Goal: Task Accomplishment & Management: Manage account settings

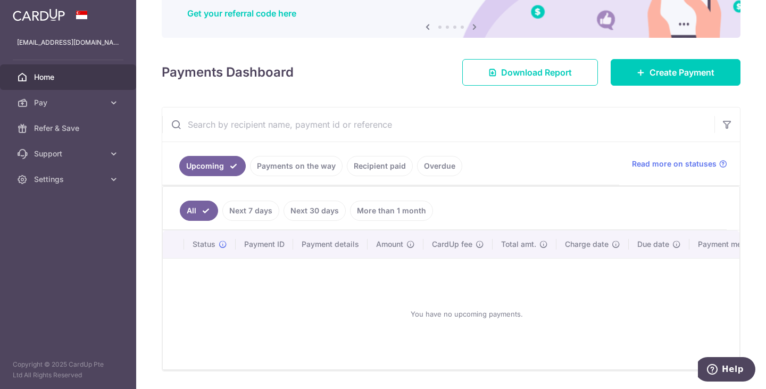
scroll to position [106, 0]
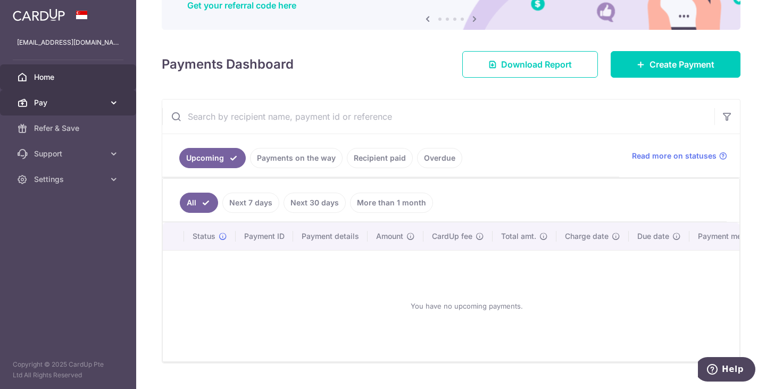
click at [81, 101] on span "Pay" at bounding box center [69, 102] width 70 height 11
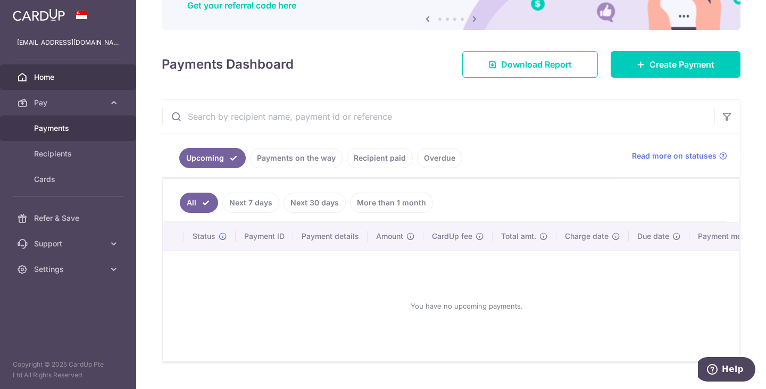
click at [60, 129] on span "Payments" at bounding box center [69, 128] width 70 height 11
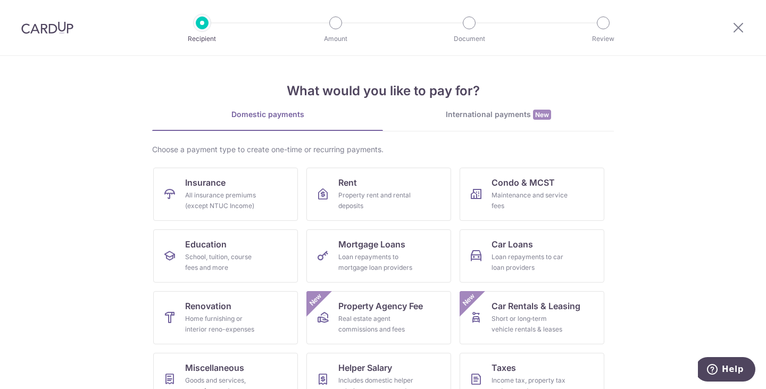
click at [690, 163] on section "What would you like to pay for? Domestic payments International payments New Ch…" at bounding box center [383, 222] width 766 height 333
click at [227, 191] on div "All insurance premiums (except NTUC Income)" at bounding box center [223, 200] width 77 height 21
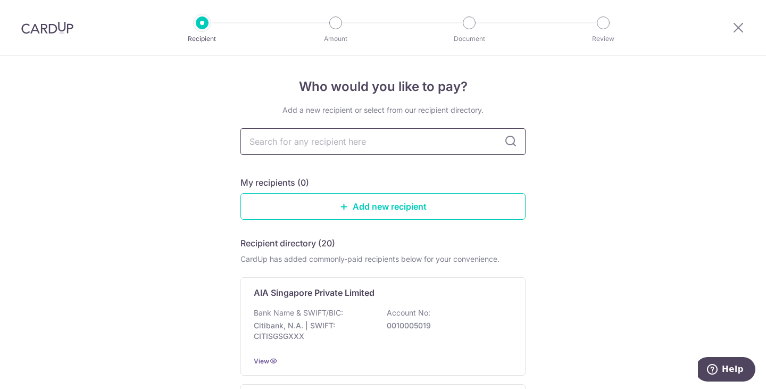
click at [342, 140] on input "text" at bounding box center [382, 141] width 285 height 27
click at [370, 316] on div "Bank Name & SWIFT/BIC: Citibank, N.A. | SWIFT: CITISGSGXXX Account No: 00100050…" at bounding box center [383, 326] width 258 height 39
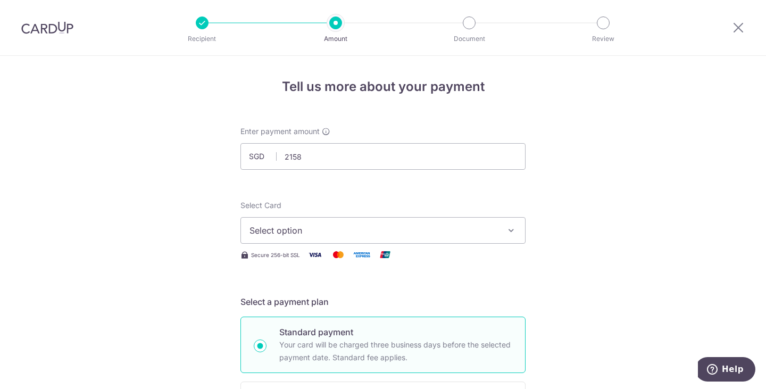
type input "2,158.00"
click at [393, 231] on span "Select option" at bounding box center [373, 230] width 248 height 13
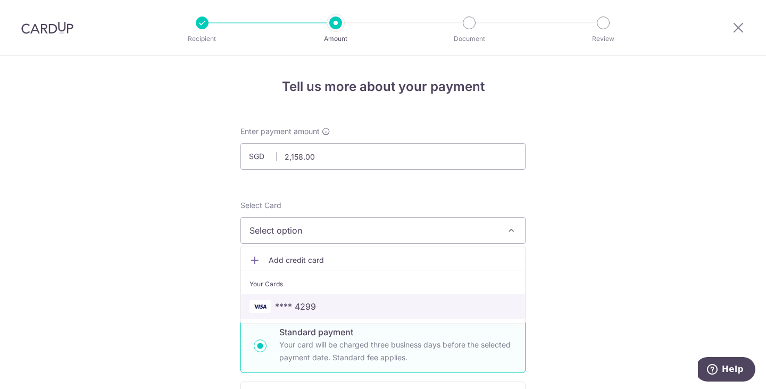
click at [326, 299] on link "**** 4299" at bounding box center [383, 307] width 284 height 26
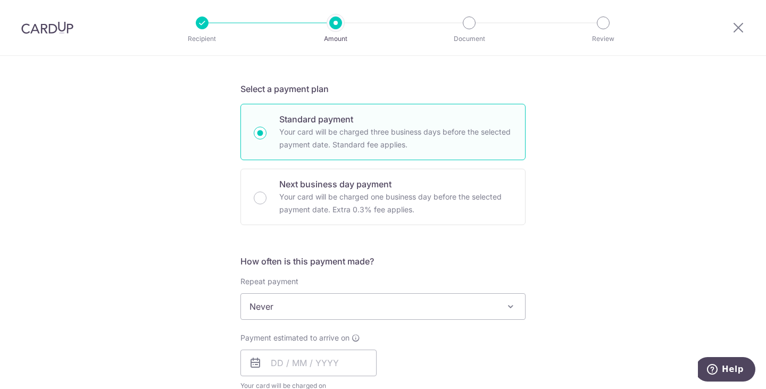
scroll to position [319, 0]
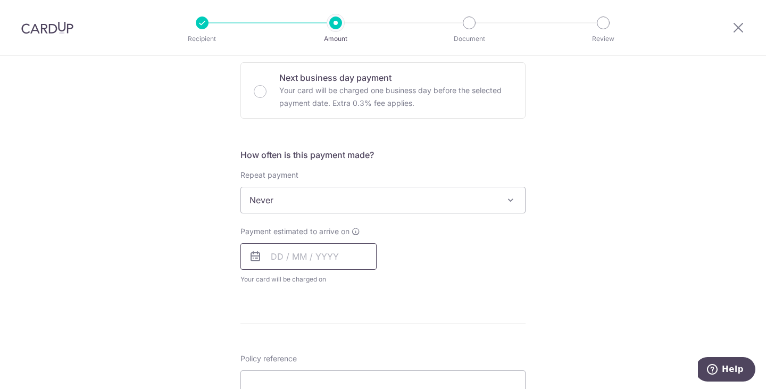
click at [301, 258] on input "text" at bounding box center [308, 256] width 136 height 27
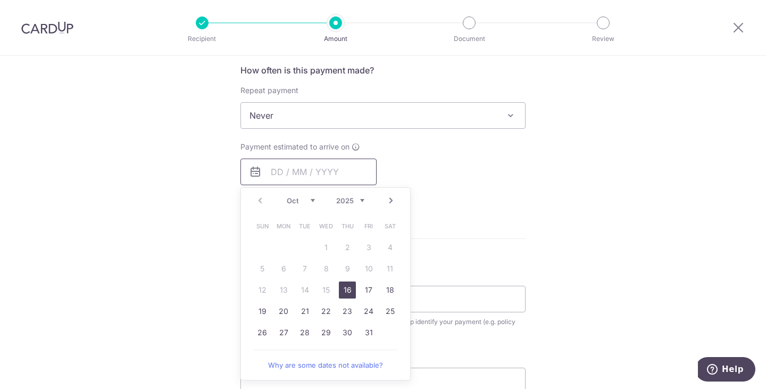
scroll to position [425, 0]
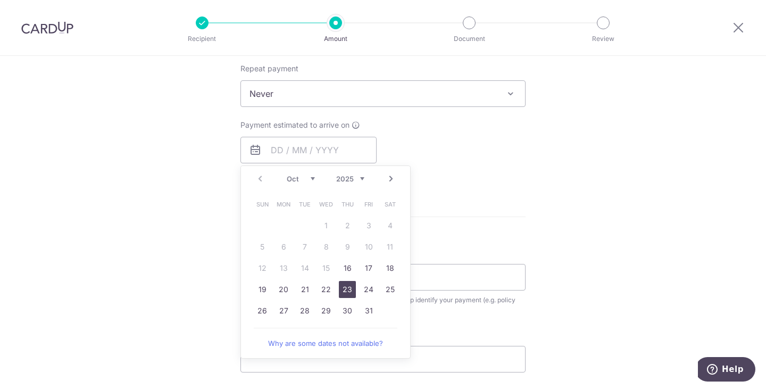
click at [345, 288] on link "23" at bounding box center [347, 289] width 17 height 17
type input "[DATE]"
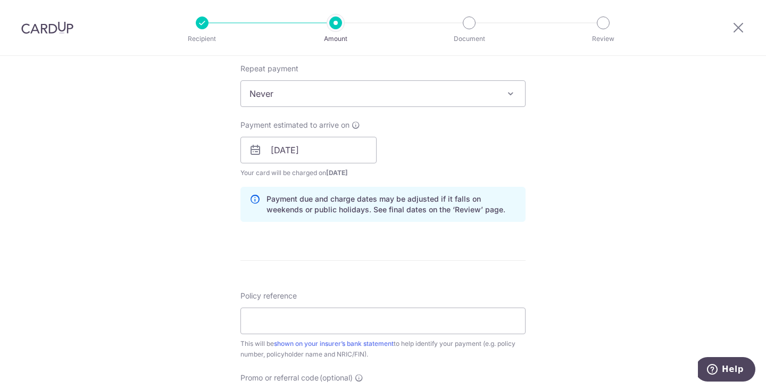
click at [598, 241] on div "Tell us more about your payment Enter payment amount SGD 2,158.00 2158.00 Selec…" at bounding box center [383, 132] width 766 height 1005
click at [294, 320] on input "Policy reference" at bounding box center [382, 320] width 285 height 27
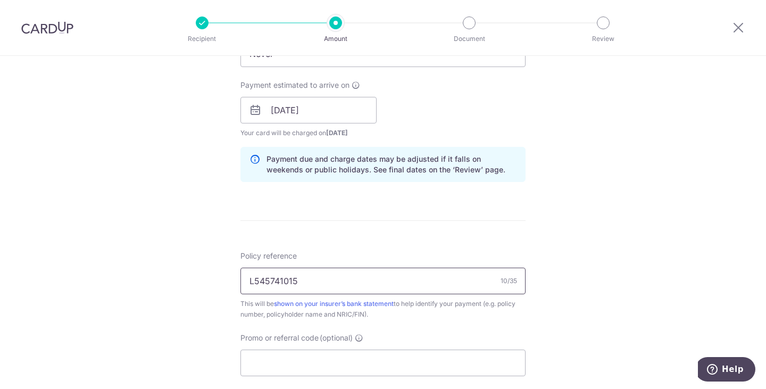
scroll to position [532, 0]
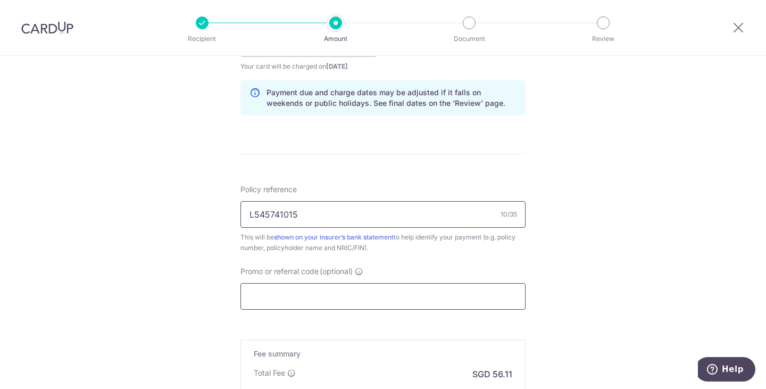
type input "L545741015"
click at [316, 299] on input "Promo or referral code (optional)" at bounding box center [382, 296] width 285 height 27
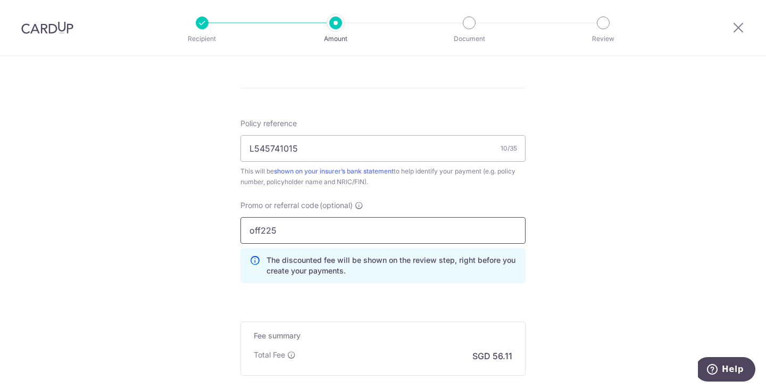
scroll to position [691, 0]
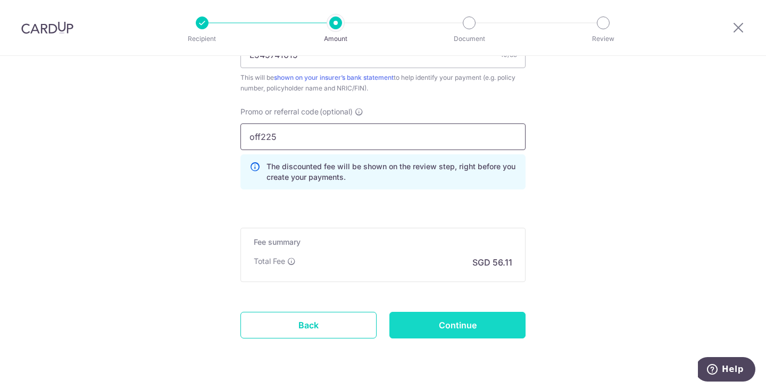
type input "off225"
click at [443, 323] on input "Continue" at bounding box center [457, 325] width 136 height 27
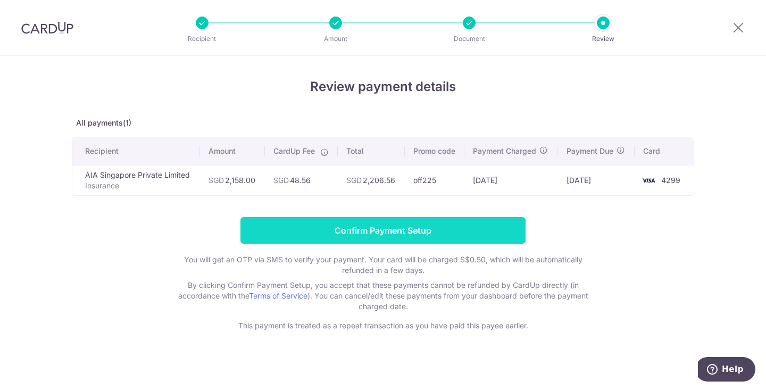
click at [360, 234] on input "Confirm Payment Setup" at bounding box center [382, 230] width 285 height 27
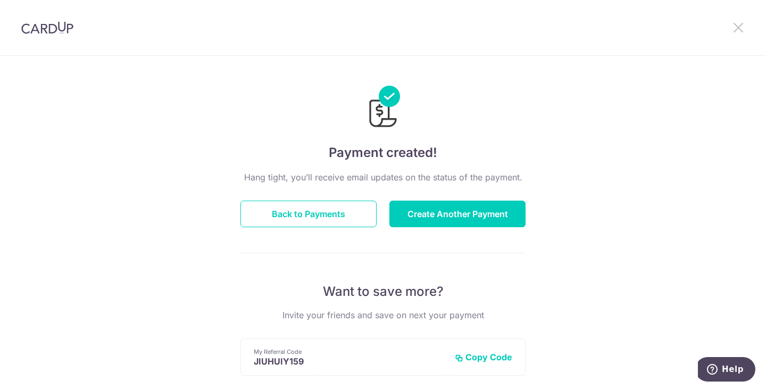
click at [739, 29] on icon at bounding box center [738, 27] width 13 height 13
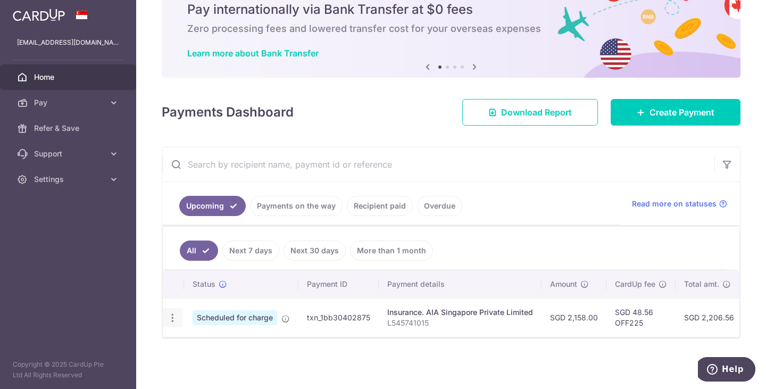
click at [171, 314] on icon "button" at bounding box center [172, 317] width 11 height 11
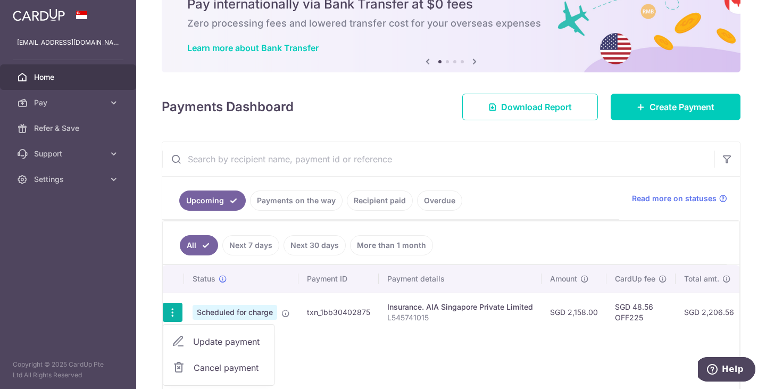
click at [233, 341] on span "Update payment" at bounding box center [229, 341] width 72 height 13
radio input "true"
type input "2,158.00"
type input "23/10/2025"
type input "L545741015"
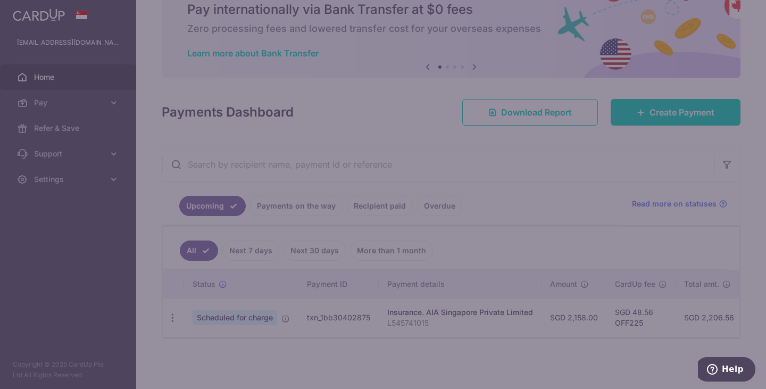
type input "OFF225"
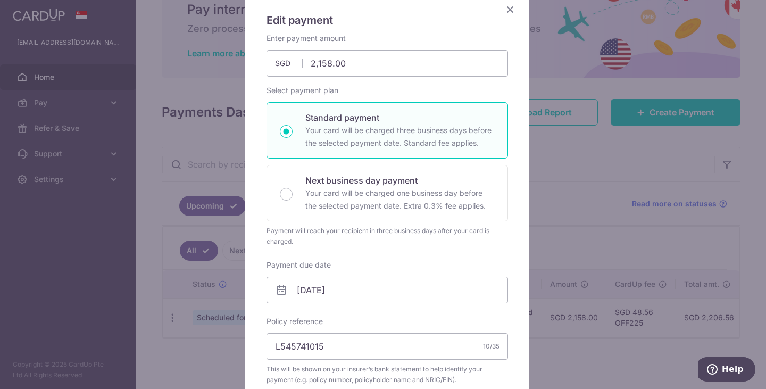
scroll to position [160, 0]
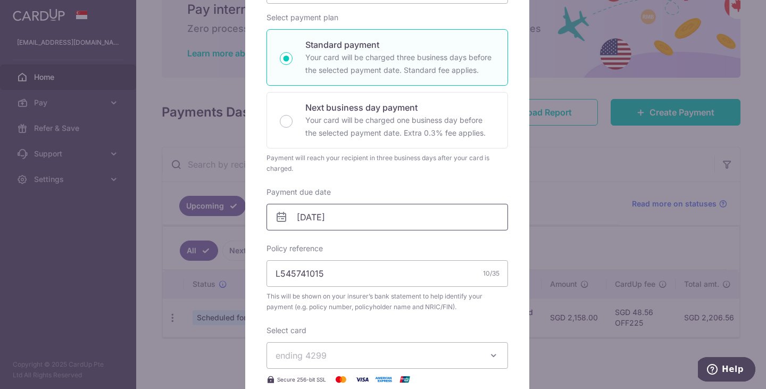
click at [309, 207] on input "23/10/2025" at bounding box center [386, 217] width 241 height 27
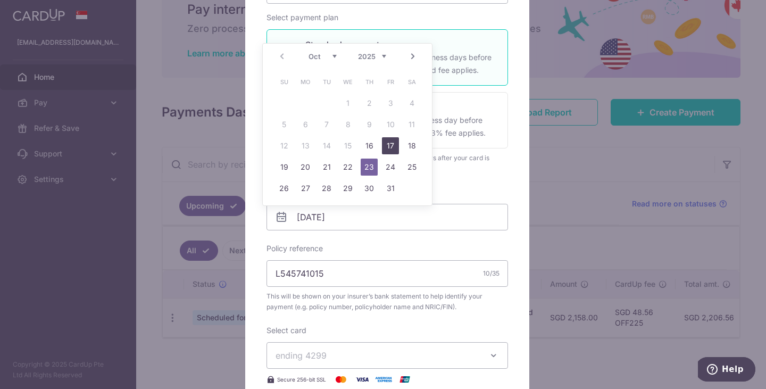
click at [392, 146] on link "17" at bounding box center [390, 145] width 17 height 17
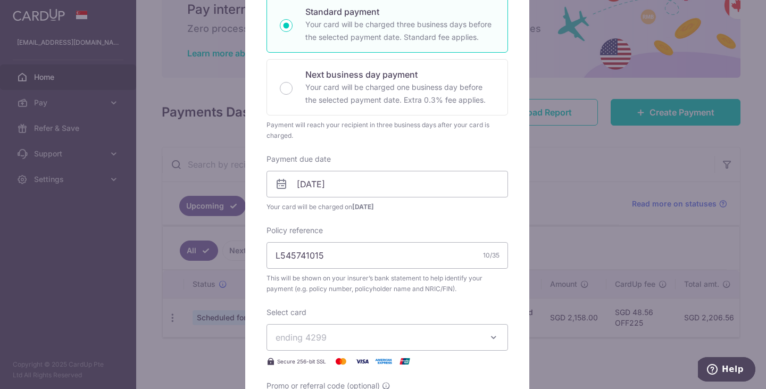
scroll to position [213, 0]
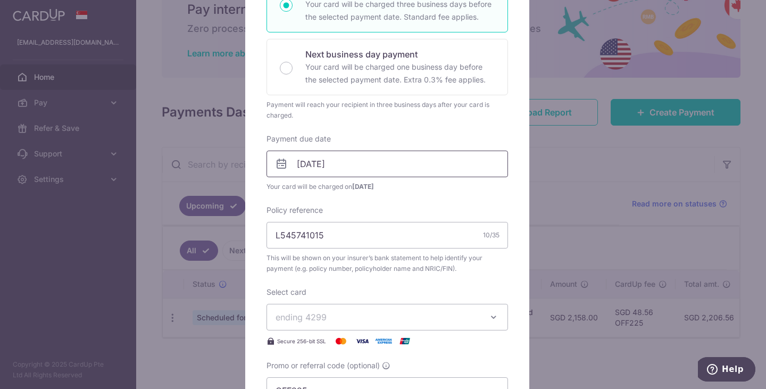
click at [309, 158] on input "17/10/2025" at bounding box center [386, 163] width 241 height 27
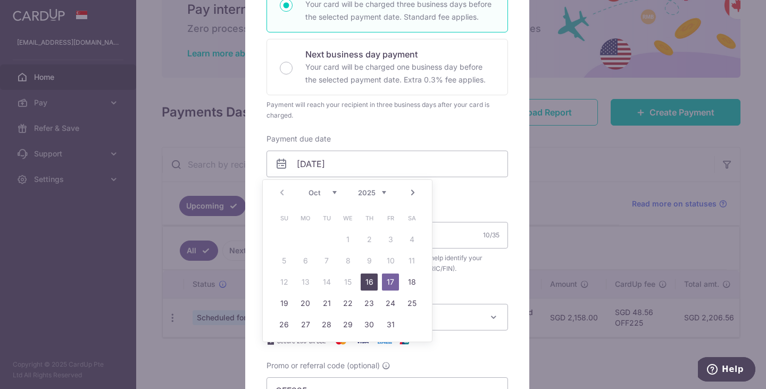
click at [366, 280] on link "16" at bounding box center [369, 281] width 17 height 17
type input "16/10/2025"
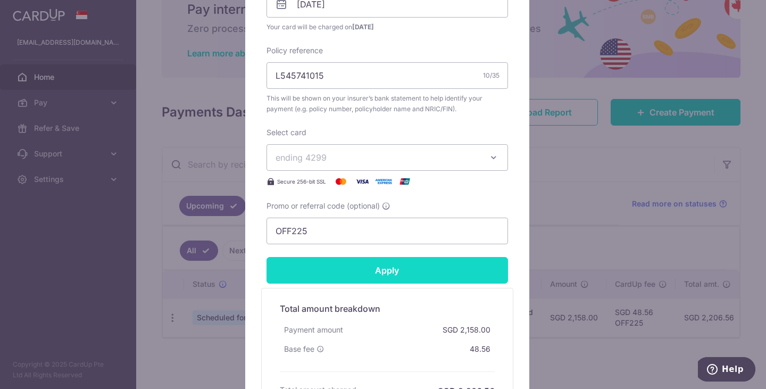
click at [406, 275] on input "Apply" at bounding box center [386, 270] width 241 height 27
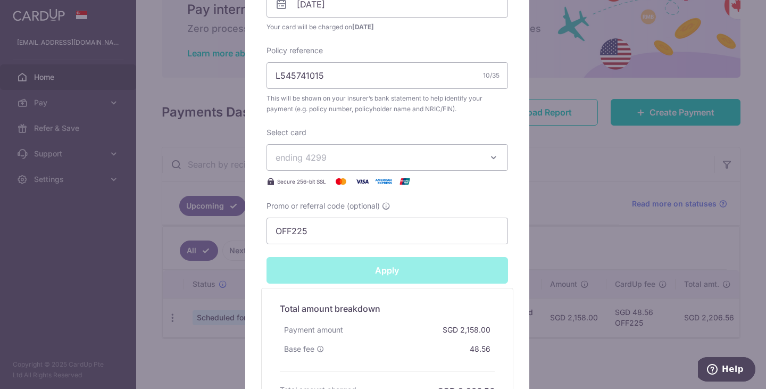
type input "Successfully Applied"
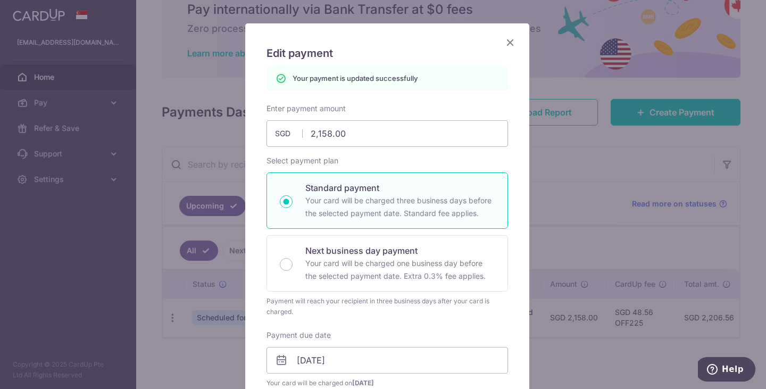
scroll to position [47, 0]
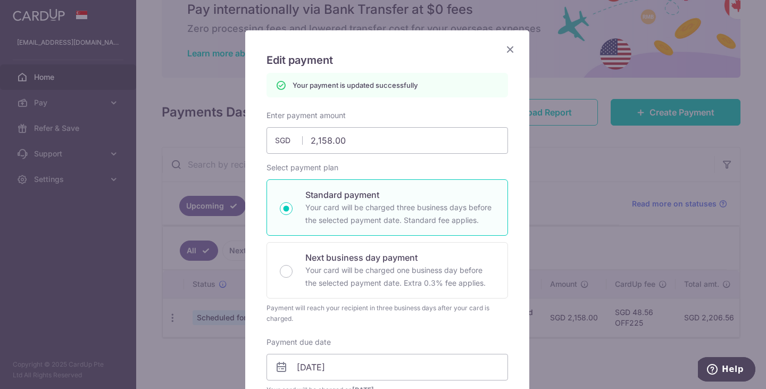
click at [504, 48] on icon "Close" at bounding box center [510, 49] width 13 height 13
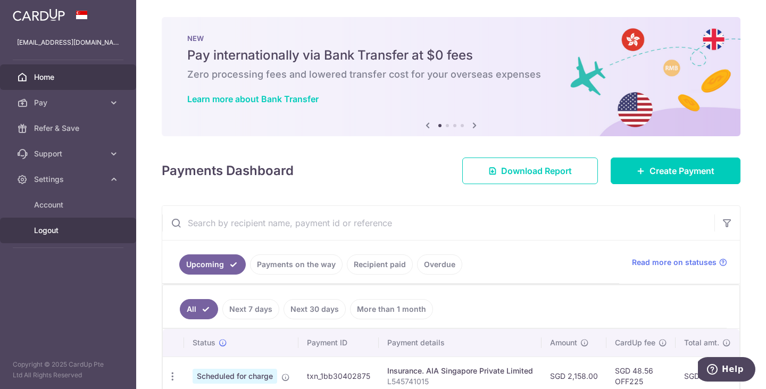
click at [63, 230] on span "Logout" at bounding box center [69, 230] width 70 height 11
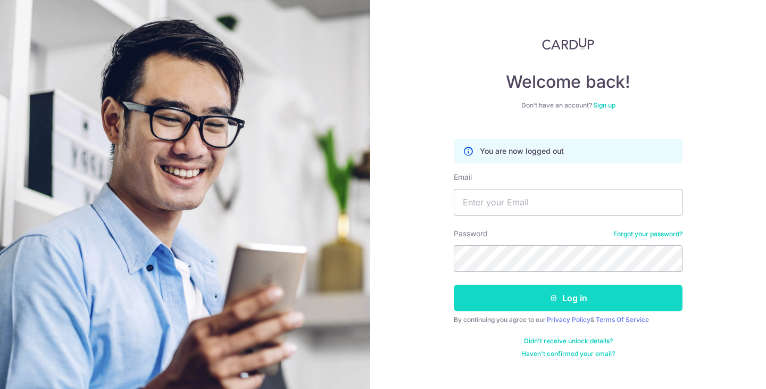
type input "[EMAIL_ADDRESS][DOMAIN_NAME]"
click at [521, 300] on button "Log in" at bounding box center [568, 297] width 229 height 27
